Goal: Information Seeking & Learning: Learn about a topic

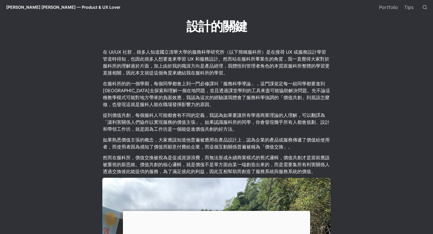
scroll to position [219, 0]
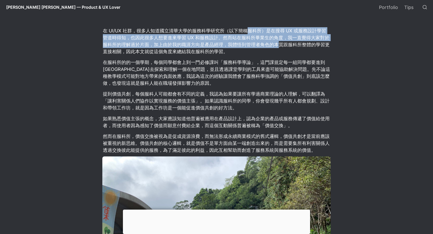
drag, startPoint x: 253, startPoint y: 33, endPoint x: 280, endPoint y: 48, distance: 31.4
click at [280, 47] on p "在 UI/UX 社群，很多人知道國立清華大學的服務科學研究所（以下簡稱服科所）是在搜尋 UX 或服務設計學習管道時得知，也因此很多人想要進來學習 UX 和服務…" at bounding box center [216, 40] width 228 height 29
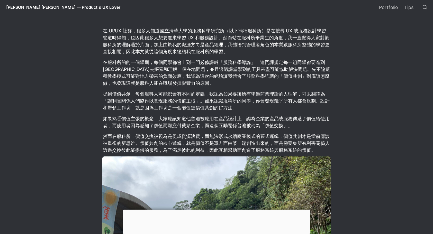
drag, startPoint x: 280, startPoint y: 48, endPoint x: 275, endPoint y: 78, distance: 30.5
click at [275, 78] on p "在服科所的的一個學期，每個同學都會上到一門必修課叫「服務科學導論」，這門課規定每一組同學都要進到[GEOGRAPHIC_DATA]去探索和理解一個在地問題，並…" at bounding box center [216, 72] width 228 height 29
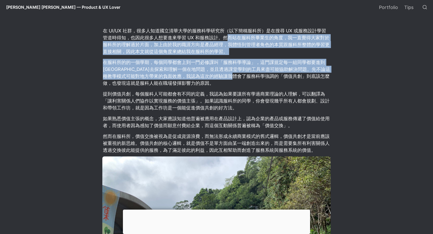
drag, startPoint x: 246, startPoint y: 47, endPoint x: 260, endPoint y: 76, distance: 31.8
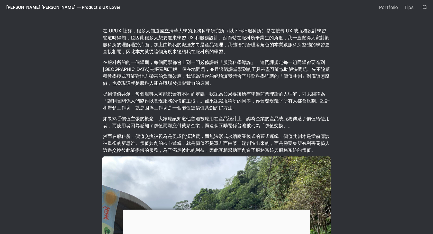
drag, startPoint x: 260, startPoint y: 76, endPoint x: 260, endPoint y: 95, distance: 18.8
click at [260, 95] on p "提到價值共創，每個服科人可能都會有不同的定義，我認為如果要讓所有學過商業理論的人理解，可以翻譯為「讓利害關係人們協作以實現服務的價值主張」。如果認識服科所的同…" at bounding box center [216, 101] width 228 height 22
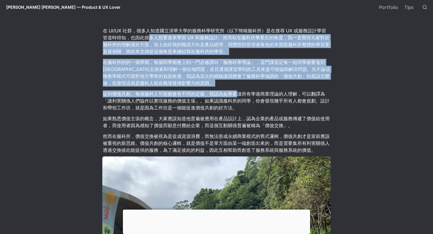
drag, startPoint x: 226, startPoint y: 64, endPoint x: 239, endPoint y: 92, distance: 30.0
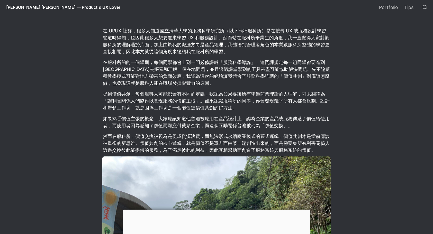
drag, startPoint x: 239, startPoint y: 92, endPoint x: 271, endPoint y: 103, distance: 33.8
click at [271, 103] on p "提到價值共創，每個服科人可能都會有不同的定義，我認為如果要讓所有學過商業理論的人理解，可以翻譯為「讓利害關係人們協作以實現服務的價值主張」。如果認識服科所的同…" at bounding box center [216, 101] width 228 height 22
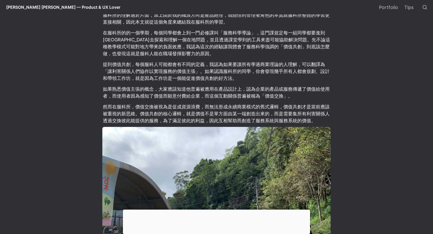
scroll to position [296, 0]
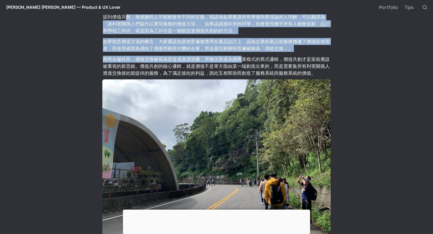
drag, startPoint x: 147, startPoint y: 18, endPoint x: 242, endPoint y: 60, distance: 104.1
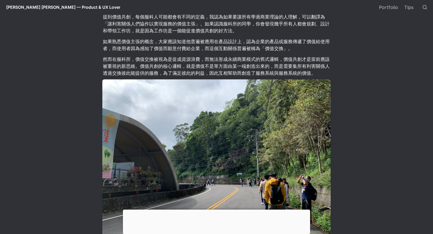
click at [359, 71] on main "[PERSON_NAME] [PERSON_NAME] — Product & UX Lover / 部落格 Blog Post / 價值共創：清大服科所讓我…" at bounding box center [216, 230] width 360 height 998
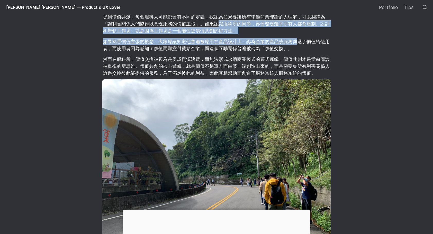
drag, startPoint x: 215, startPoint y: 24, endPoint x: 302, endPoint y: 46, distance: 89.7
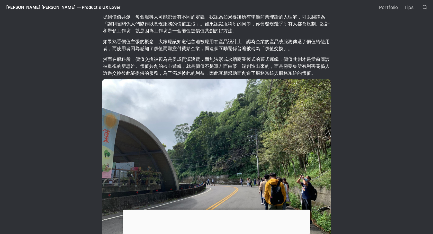
drag, startPoint x: 302, startPoint y: 46, endPoint x: 348, endPoint y: 65, distance: 49.4
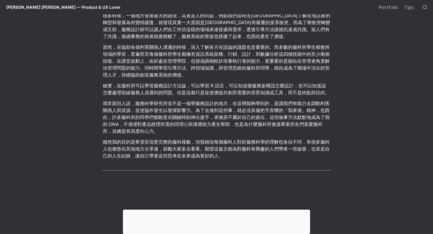
scroll to position [553, 0]
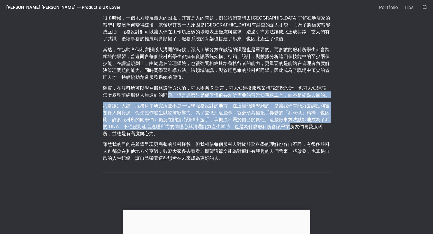
drag, startPoint x: 169, startPoint y: 92, endPoint x: 291, endPoint y: 124, distance: 125.7
click at [291, 124] on article "在 UI/UX 社群，很多人知道國立清華大學的服務科學研究所（以下簡稱服科所）是在搜尋 UX 或服務設計學習管道時得知，也因此很多人想要進來學習 UX 和服務…" at bounding box center [217, 85] width 278 height 807
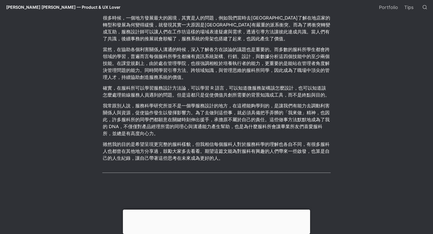
drag, startPoint x: 291, startPoint y: 124, endPoint x: 291, endPoint y: 129, distance: 5.1
click at [291, 129] on p "我常跟別人說，服務科學研究所並不是一個學服務設計的地方，在這裡能夠學到的，是讓我們有能力去調動利害關係人與資源，促使協作發生以發揮影響力。為了去做到這些事，就…" at bounding box center [216, 120] width 228 height 36
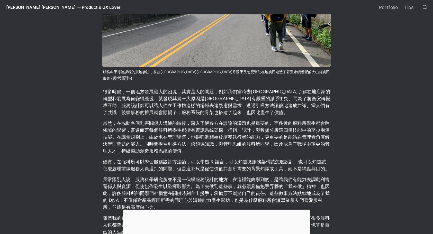
scroll to position [476, 0]
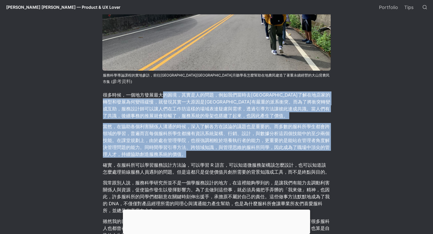
drag, startPoint x: 162, startPoint y: 89, endPoint x: 272, endPoint y: 152, distance: 126.3
click at [271, 152] on article "在 UI/UX 社群，很多人知道國立清華大學的服務科學研究所（以下簡稱服科所）是在搜尋 UX 或服務設計學習管道時得知，也因此很多人想要進來學習 UX 和服務…" at bounding box center [217, 162] width 278 height 807
drag, startPoint x: 272, startPoint y: 152, endPoint x: 334, endPoint y: 149, distance: 62.8
click at [335, 149] on article "在 UI/UX 社群，很多人知道國立清華大學的服務科學研究所（以下簡稱服科所）是在搜尋 UX 或服務設計學習管道時得知，也因此很多人想要進來學習 UX 和服務…" at bounding box center [217, 162] width 278 height 807
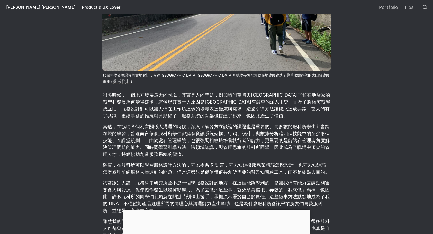
click at [299, 161] on p "確實，在服科所可以學習服務設計方法論，可以學習 R 語言，可以知道微服務架構該怎麼設計，也可以知道該怎麼處理前線服務人員遇到的問題。但是這都只是促使價值共創所…" at bounding box center [216, 168] width 228 height 15
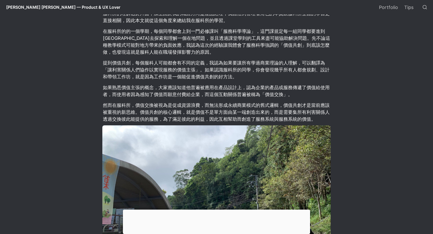
scroll to position [193, 0]
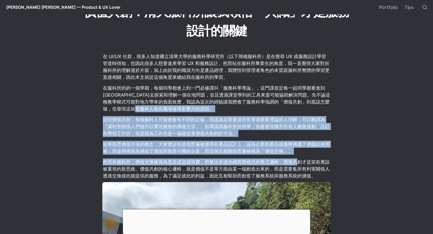
drag, startPoint x: 165, startPoint y: 111, endPoint x: 306, endPoint y: 157, distance: 148.5
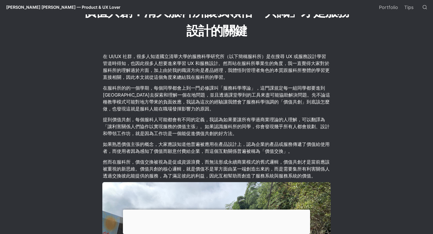
drag, startPoint x: 306, startPoint y: 157, endPoint x: 338, endPoint y: 158, distance: 32.1
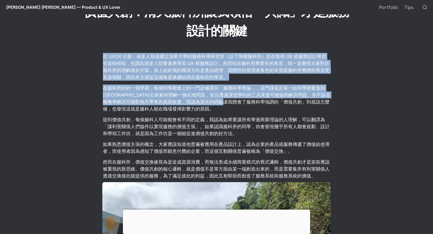
drag, startPoint x: 109, startPoint y: 51, endPoint x: 250, endPoint y: 102, distance: 149.6
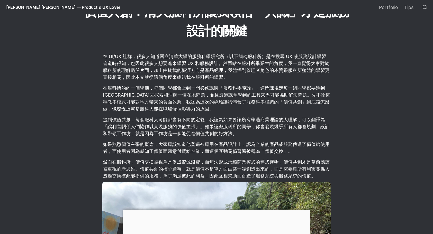
drag, startPoint x: 250, startPoint y: 102, endPoint x: 257, endPoint y: 112, distance: 12.4
click at [257, 112] on p "在服科所的的一個學期，每個同學都會上到一門必修課叫「服務科學導論」，這門課規定每一組同學都要進到[GEOGRAPHIC_DATA]去探索和理解一個在地問題，並…" at bounding box center [216, 98] width 228 height 29
